Goal: Information Seeking & Learning: Learn about a topic

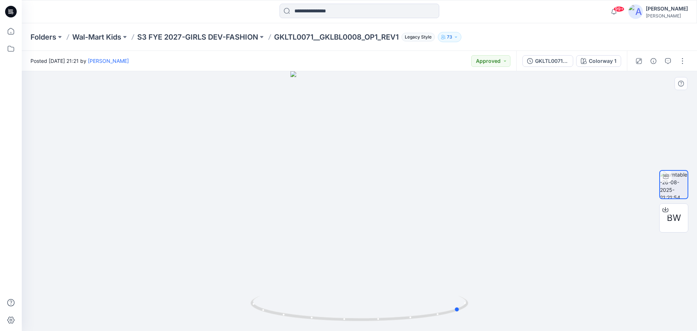
drag, startPoint x: 372, startPoint y: 233, endPoint x: 264, endPoint y: 283, distance: 118.8
click at [258, 286] on div at bounding box center [359, 200] width 675 height 259
